Goal: Check status: Check status

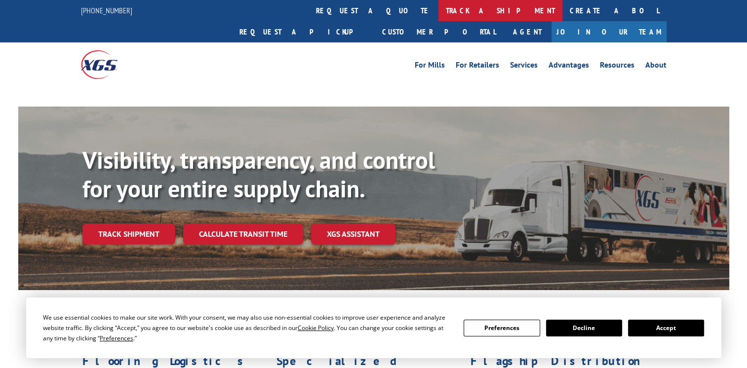
click at [439, 10] on link "track a shipment" at bounding box center [501, 10] width 124 height 21
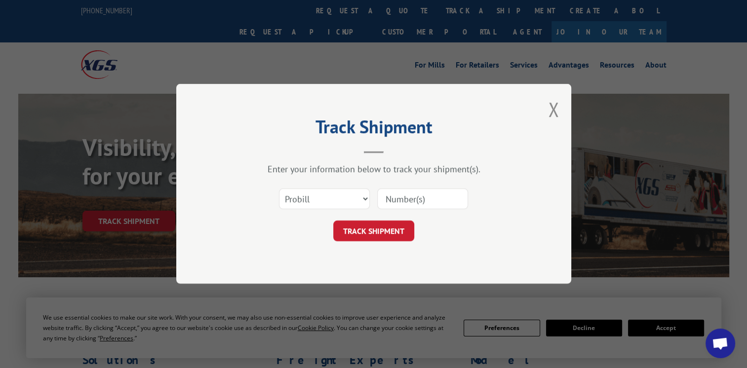
drag, startPoint x: 342, startPoint y: 202, endPoint x: 337, endPoint y: 204, distance: 5.3
click at [342, 202] on select "Select category... Probill BOL PO" at bounding box center [324, 199] width 91 height 21
select select "bol"
click at [279, 189] on select "Select category... Probill BOL PO" at bounding box center [324, 199] width 91 height 21
paste input "3396971"
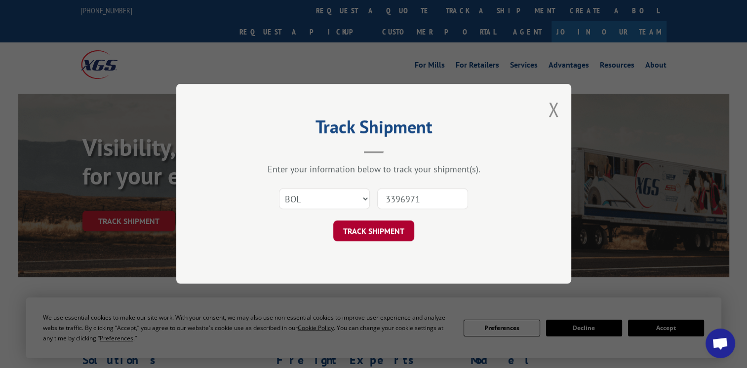
type input "3396971"
click at [377, 232] on button "TRACK SHIPMENT" at bounding box center [373, 231] width 81 height 21
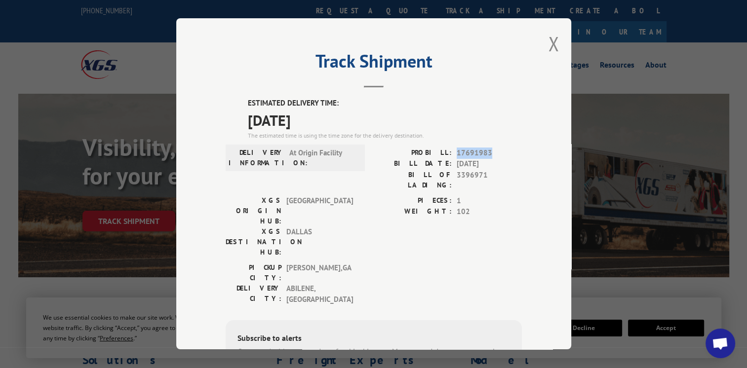
drag, startPoint x: 453, startPoint y: 153, endPoint x: 486, endPoint y: 151, distance: 33.6
click at [486, 151] on span "17691983" at bounding box center [489, 153] width 65 height 11
copy span "17691983"
